Goal: Find specific page/section: Find specific page/section

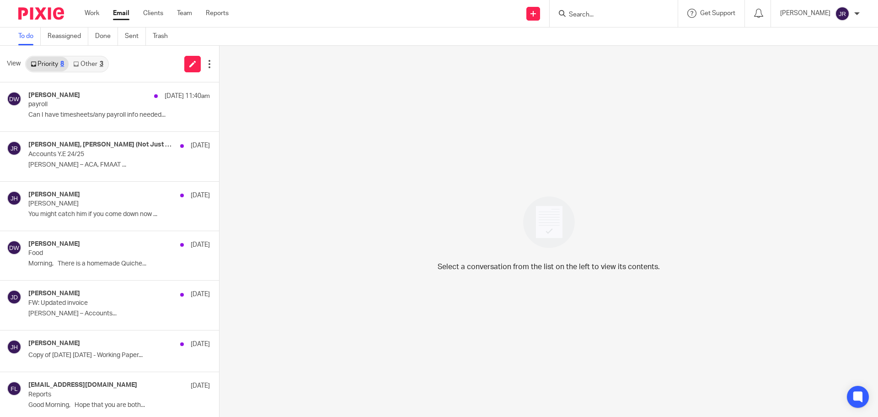
drag, startPoint x: 619, startPoint y: 16, endPoint x: 620, endPoint y: 22, distance: 6.4
click at [619, 16] on input "Search" at bounding box center [609, 15] width 82 height 8
click at [94, 117] on p "Can I have timesheets/any payroll info needed..." at bounding box center [105, 115] width 154 height 8
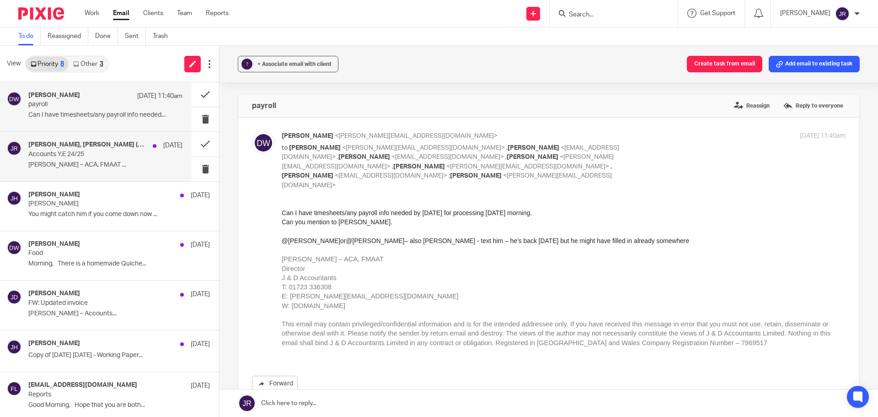
click at [135, 174] on div "[PERSON_NAME], [PERSON_NAME] (Not Just Coaching), Me [DATE] Accounts Y.E 24/25 …" at bounding box center [96, 156] width 192 height 49
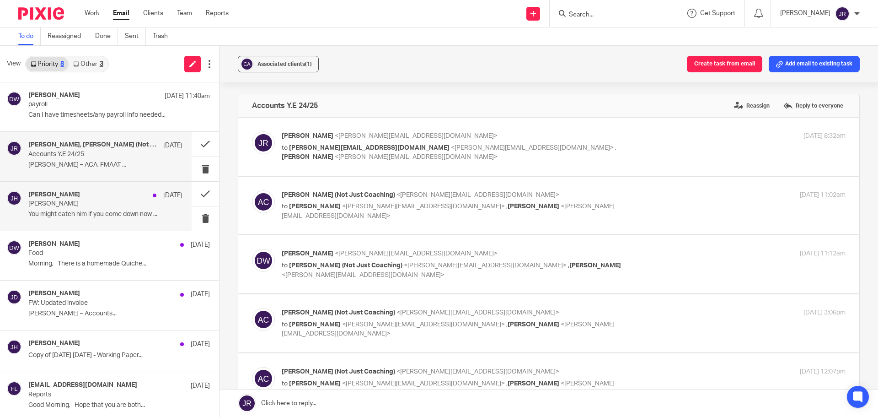
click at [71, 220] on div "[PERSON_NAME] [DATE] [PERSON_NAME] You might catch him if you come down now ..." at bounding box center [105, 206] width 154 height 31
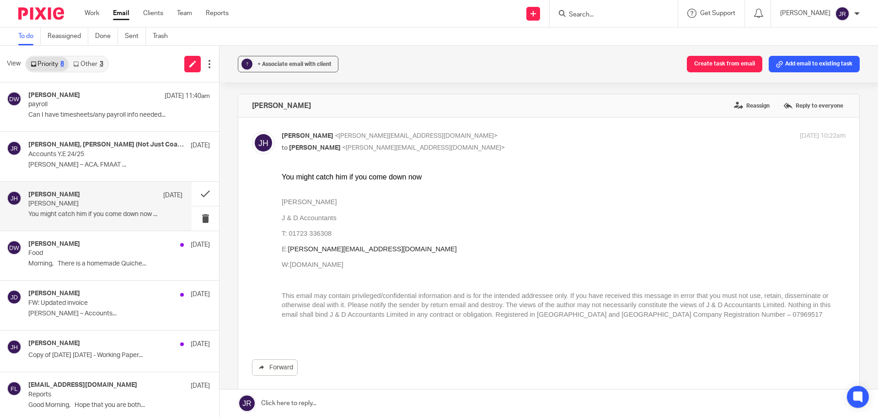
click at [615, 19] on input "Search" at bounding box center [609, 15] width 82 height 8
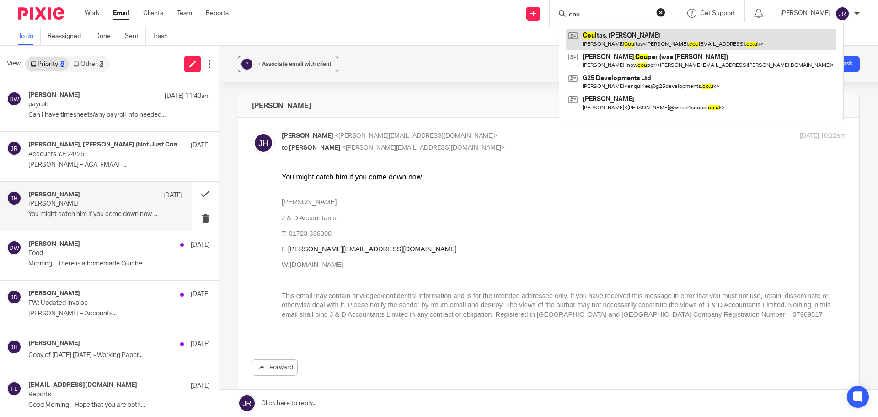
type input "cou"
click at [662, 41] on link at bounding box center [701, 39] width 270 height 21
